Goal: Task Accomplishment & Management: Use online tool/utility

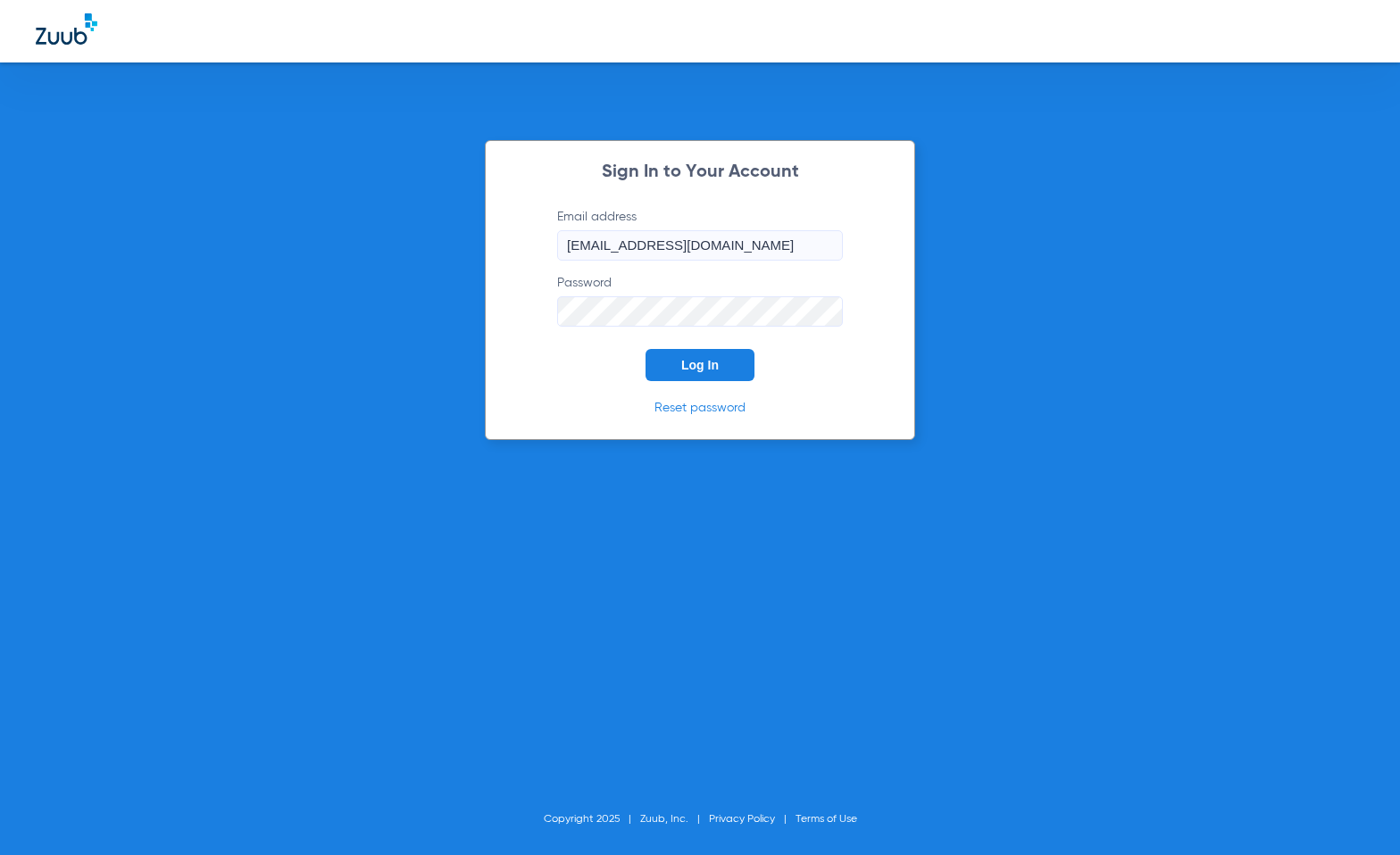
click at [689, 383] on div "Sign In to Your Account Email address [EMAIL_ADDRESS][DOMAIN_NAME] Password Log…" at bounding box center [700, 289] width 430 height 300
click at [692, 371] on span "Log In" at bounding box center [700, 365] width 37 height 15
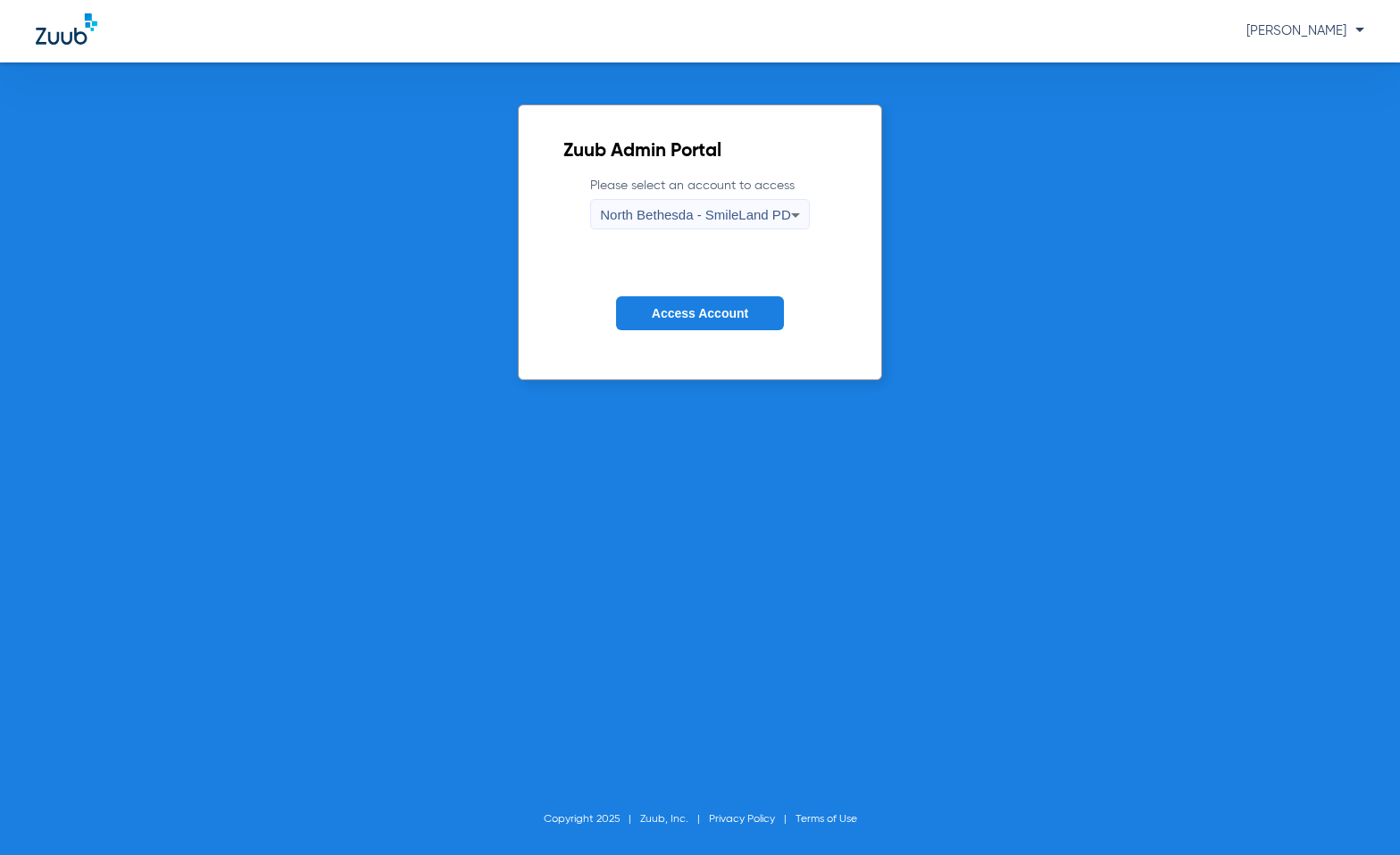
click at [695, 313] on span "Access Account" at bounding box center [700, 313] width 96 height 15
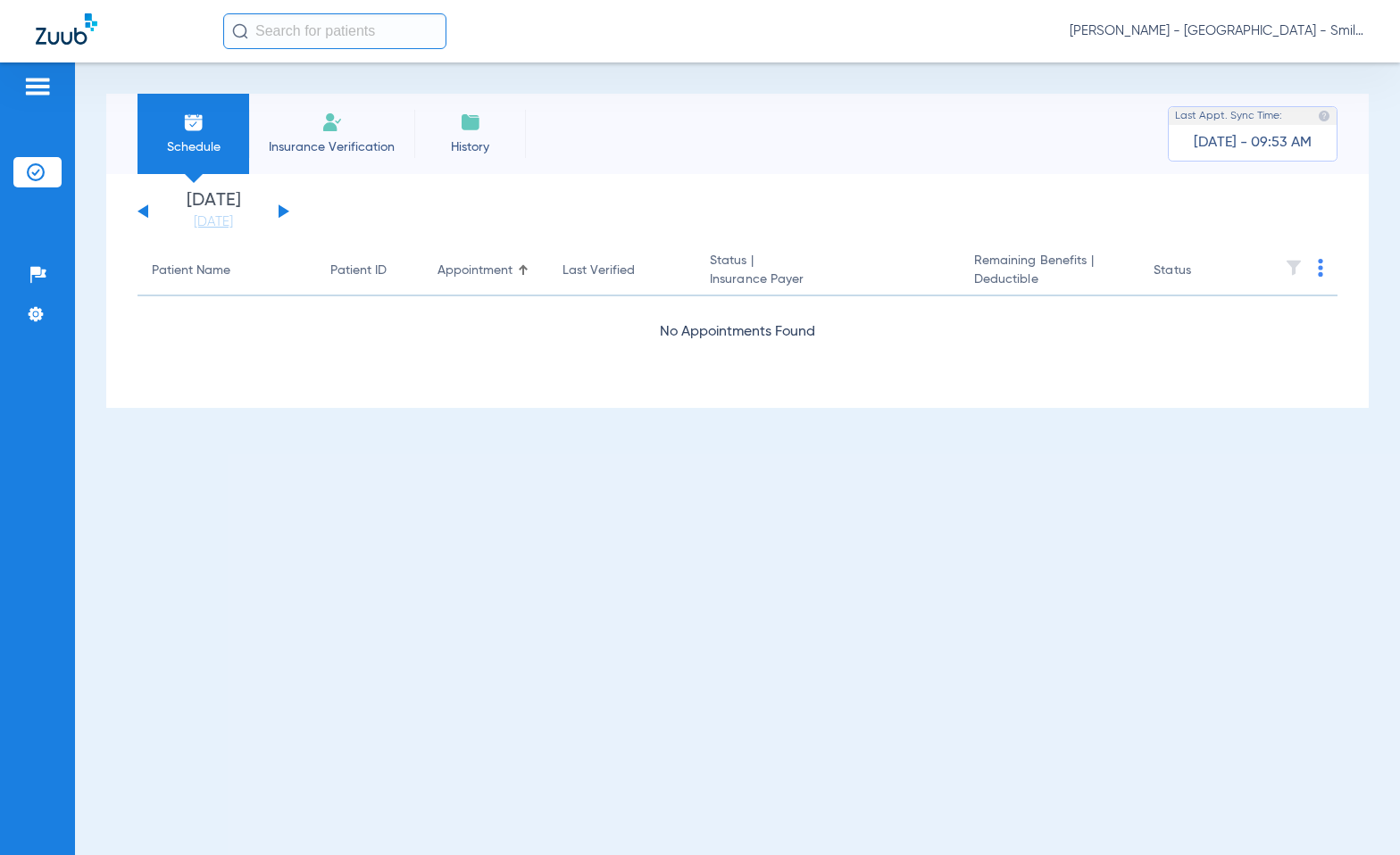
click at [281, 213] on button at bounding box center [283, 212] width 11 height 14
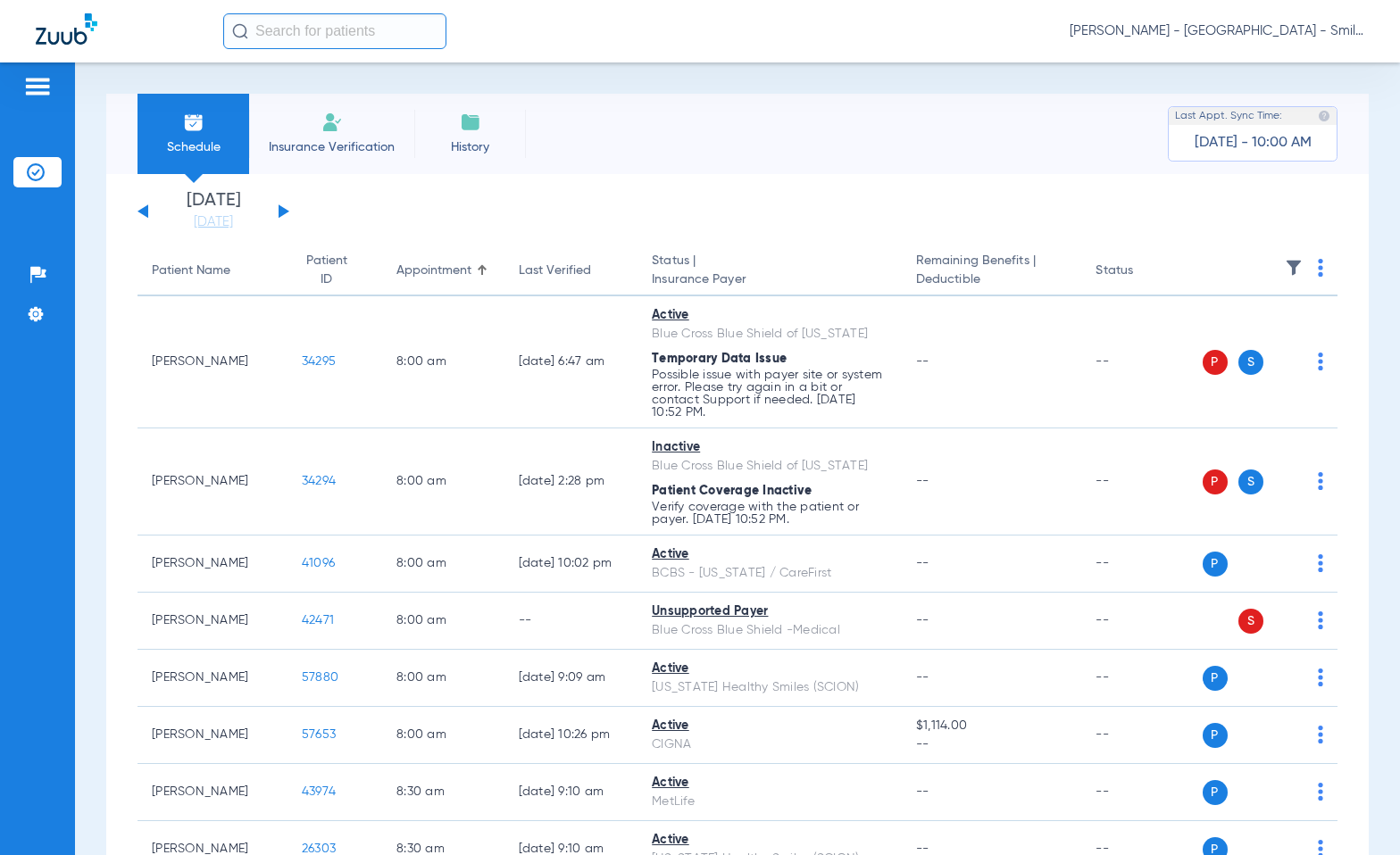
click at [1317, 273] on img at bounding box center [1319, 268] width 5 height 18
click at [1234, 381] on button "Verify All Primary" at bounding box center [1239, 374] width 140 height 35
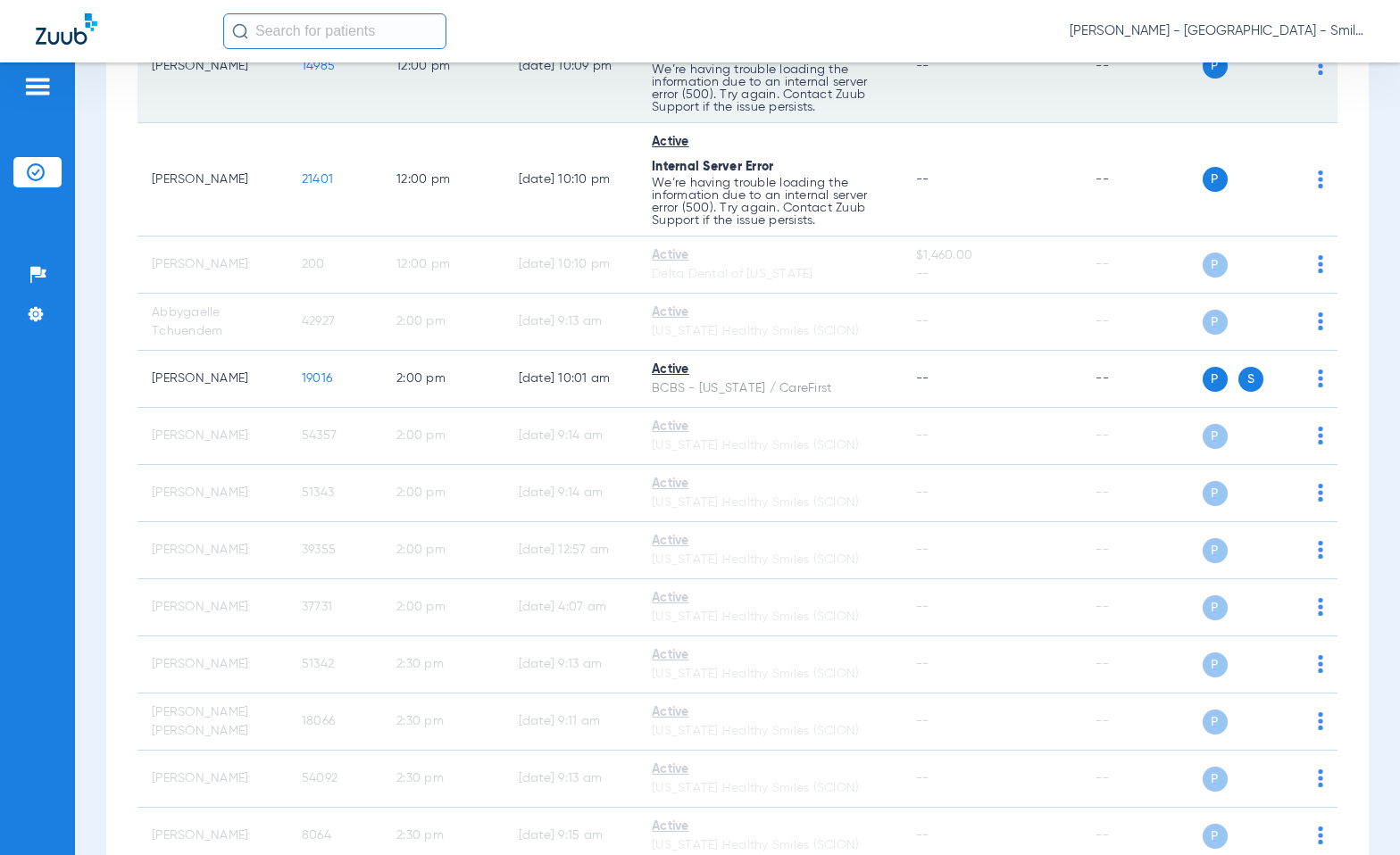
scroll to position [3392, 0]
